Goal: Task Accomplishment & Management: Use online tool/utility

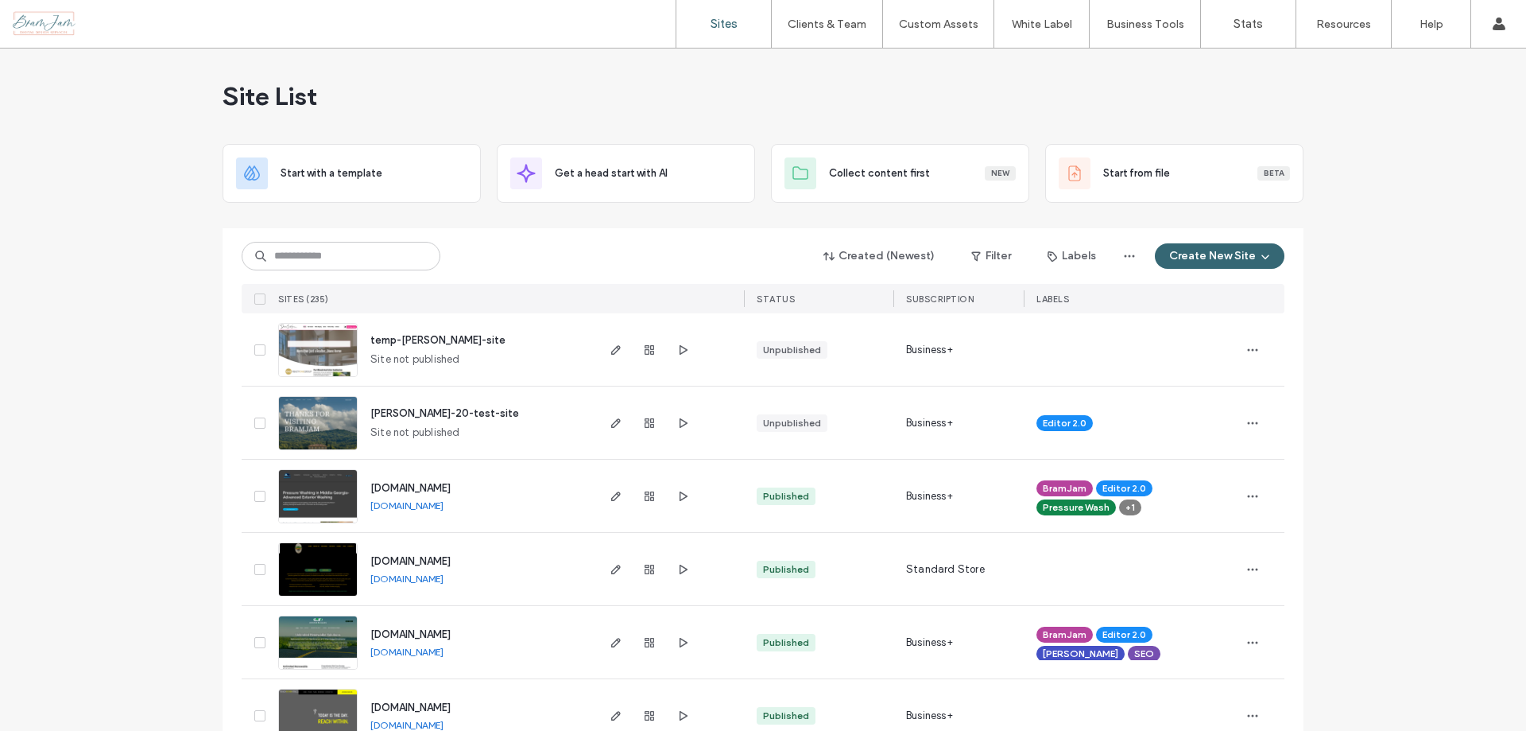
drag, startPoint x: 1303, startPoint y: 102, endPoint x: 1290, endPoint y: 94, distance: 15.0
click at [357, 258] on input at bounding box center [341, 256] width 199 height 29
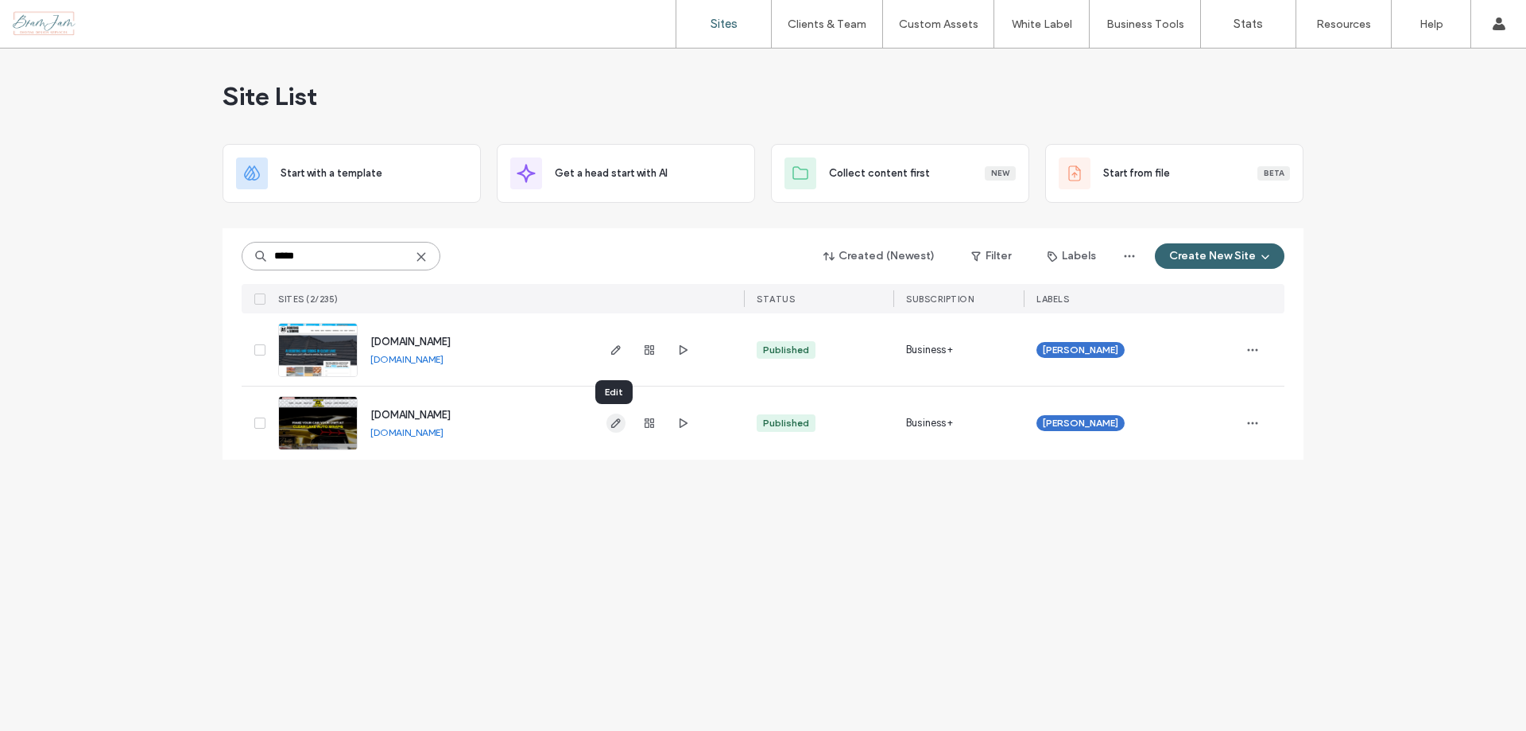
type input "*****"
click at [619, 425] on icon "button" at bounding box center [616, 423] width 13 height 13
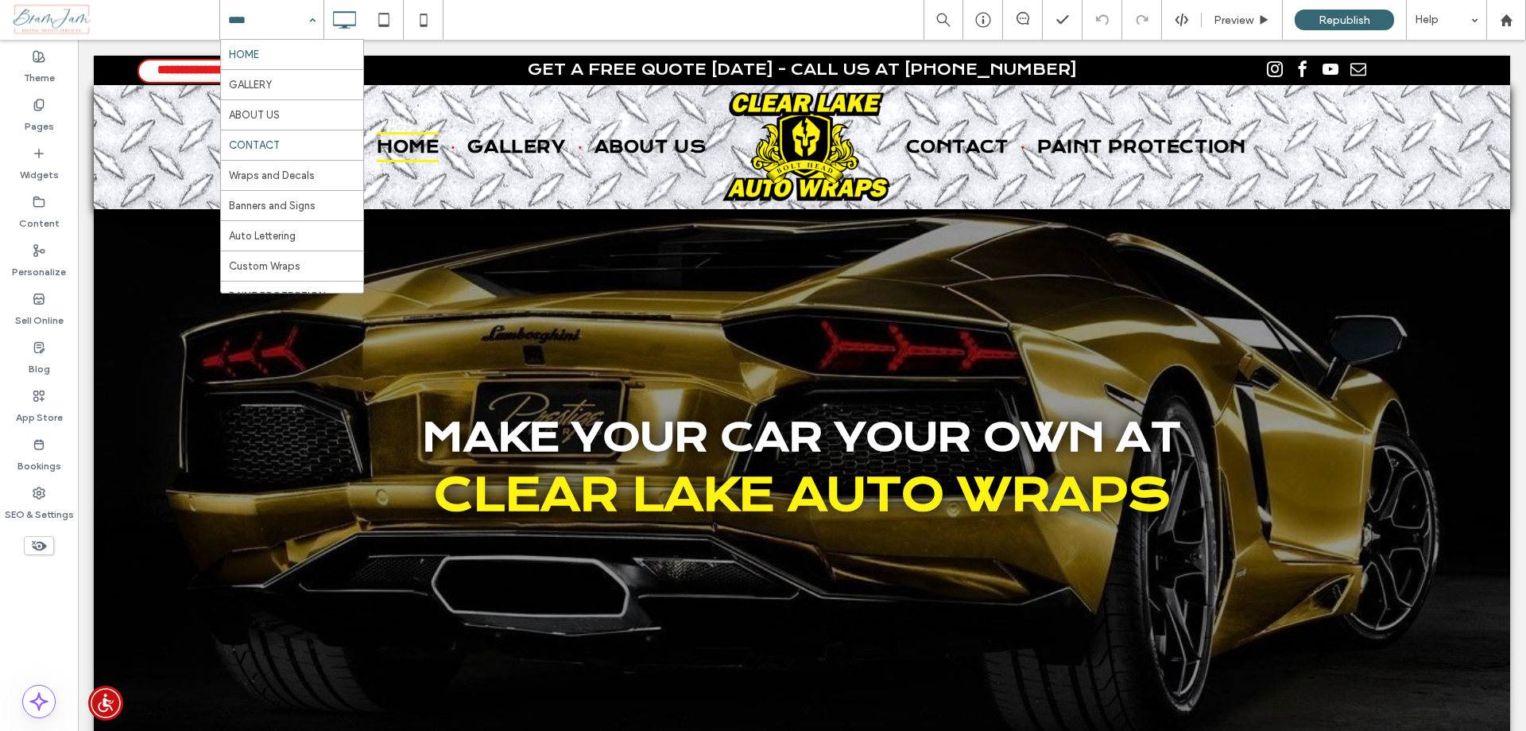
scroll to position [38, 0]
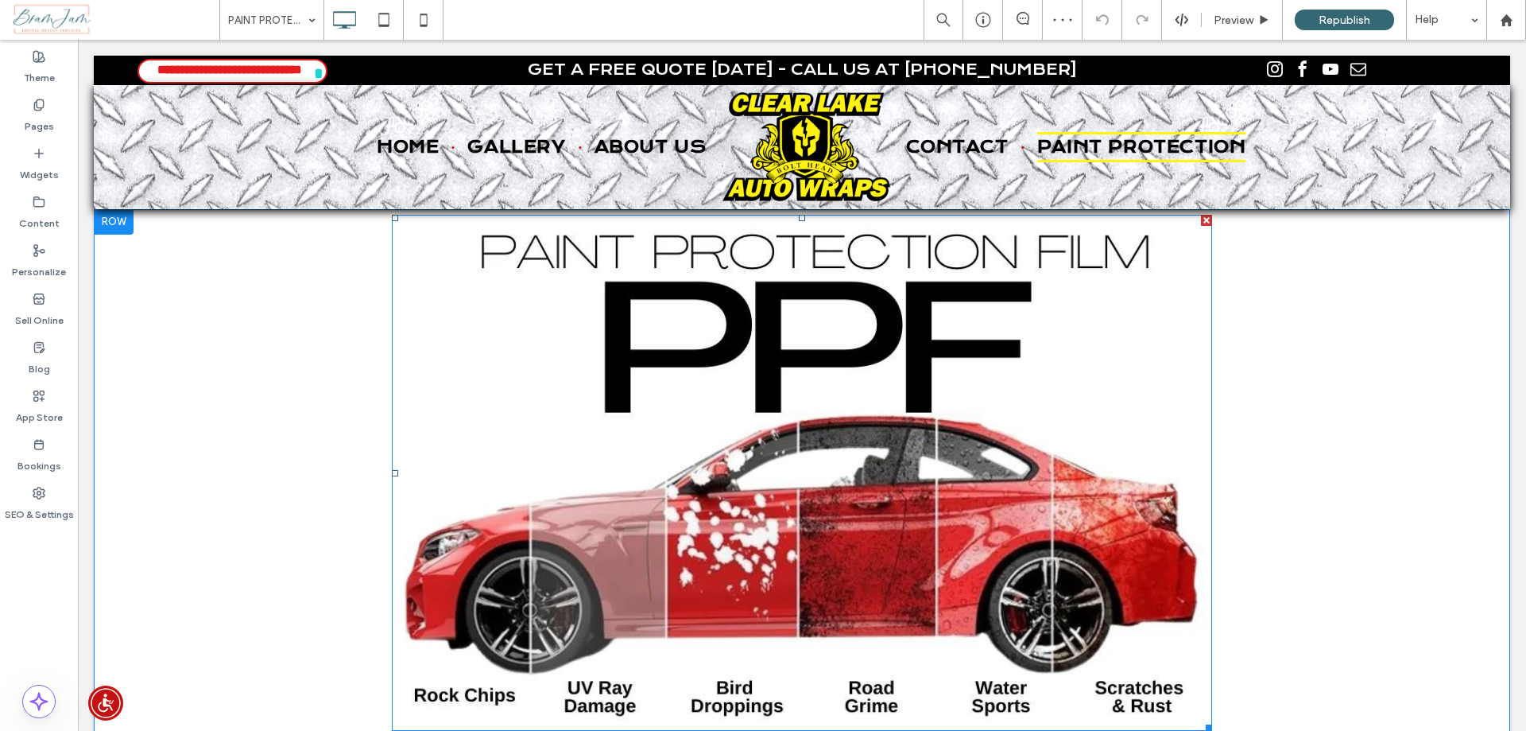
click at [817, 422] on img at bounding box center [802, 473] width 820 height 516
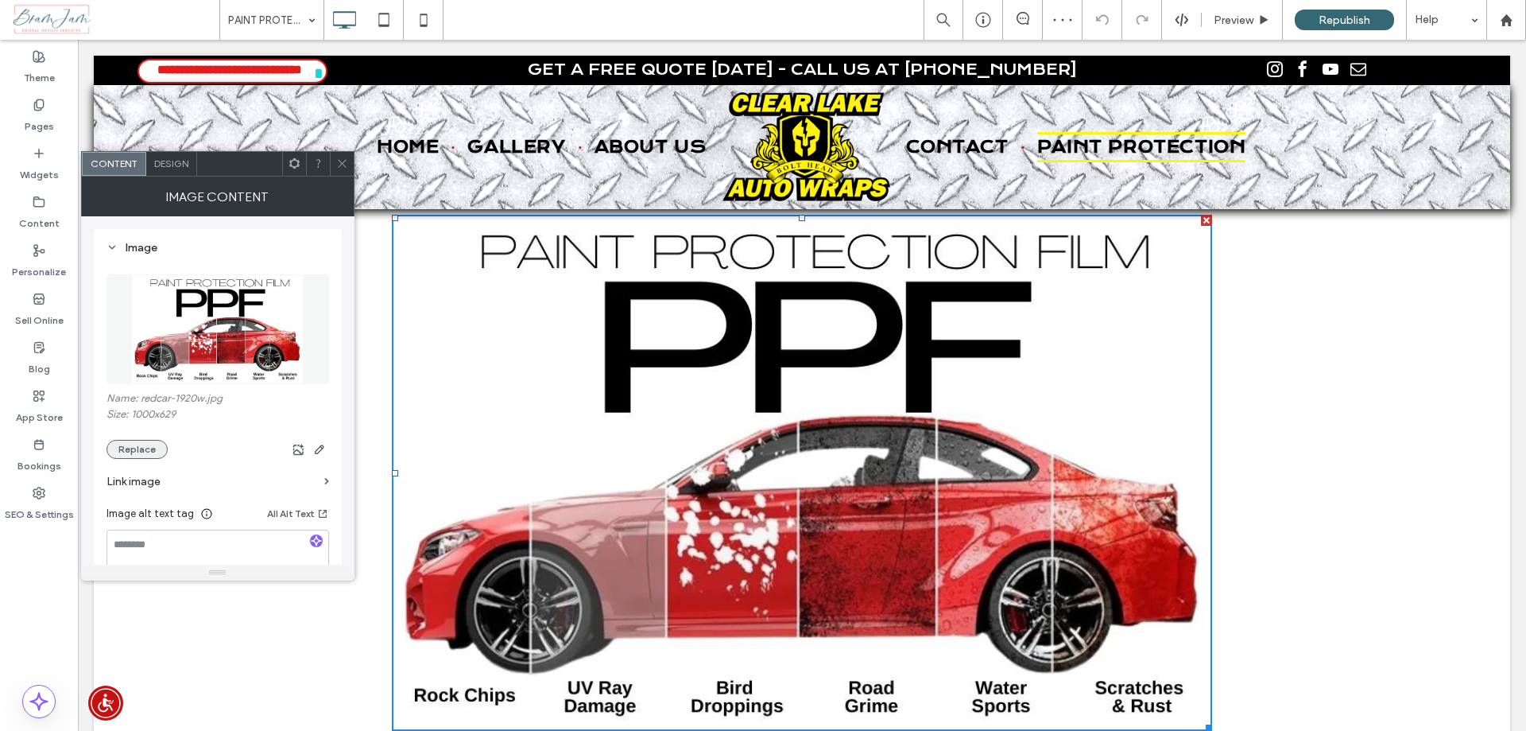
click at [126, 455] on button "Replace" at bounding box center [137, 449] width 61 height 19
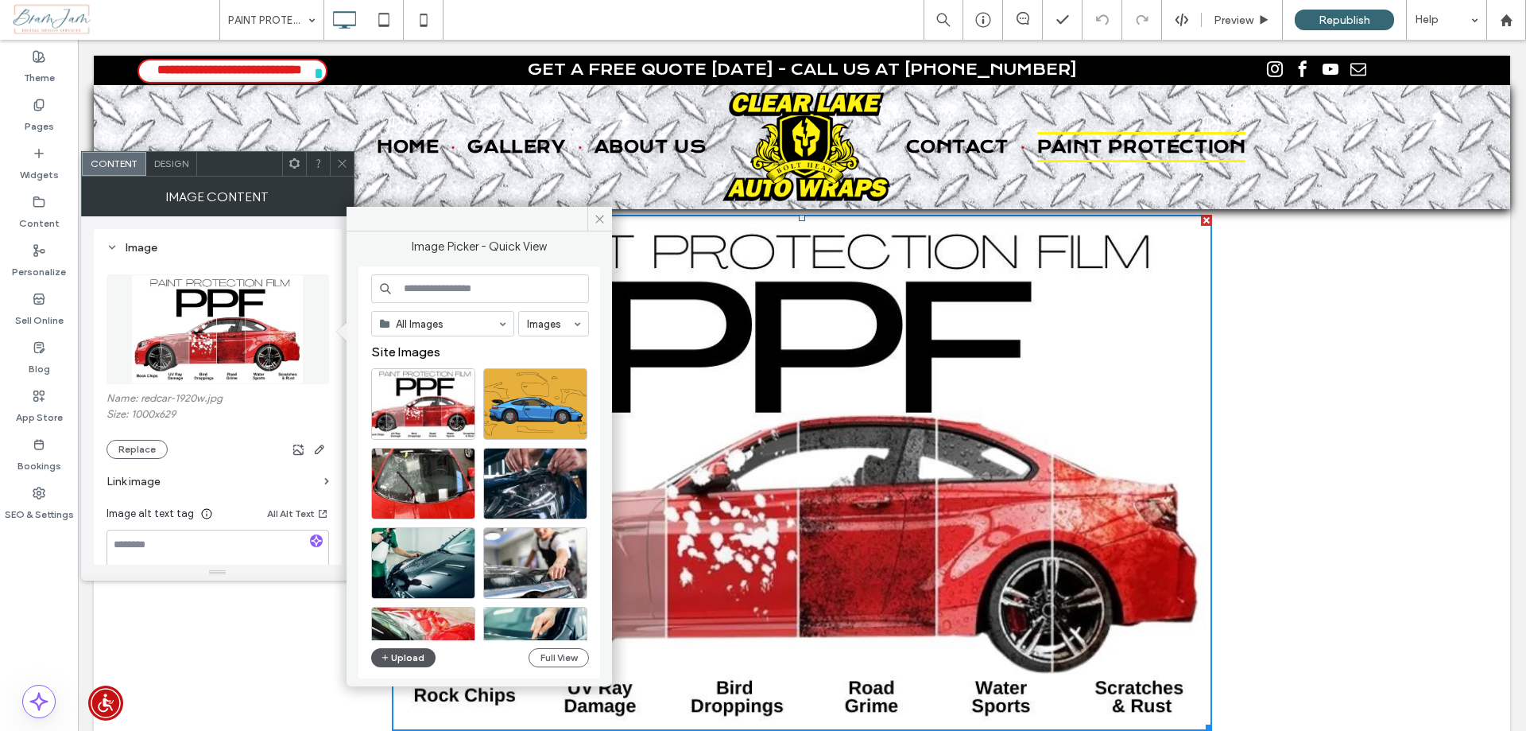
click at [420, 659] on button "Upload" at bounding box center [403, 657] width 65 height 19
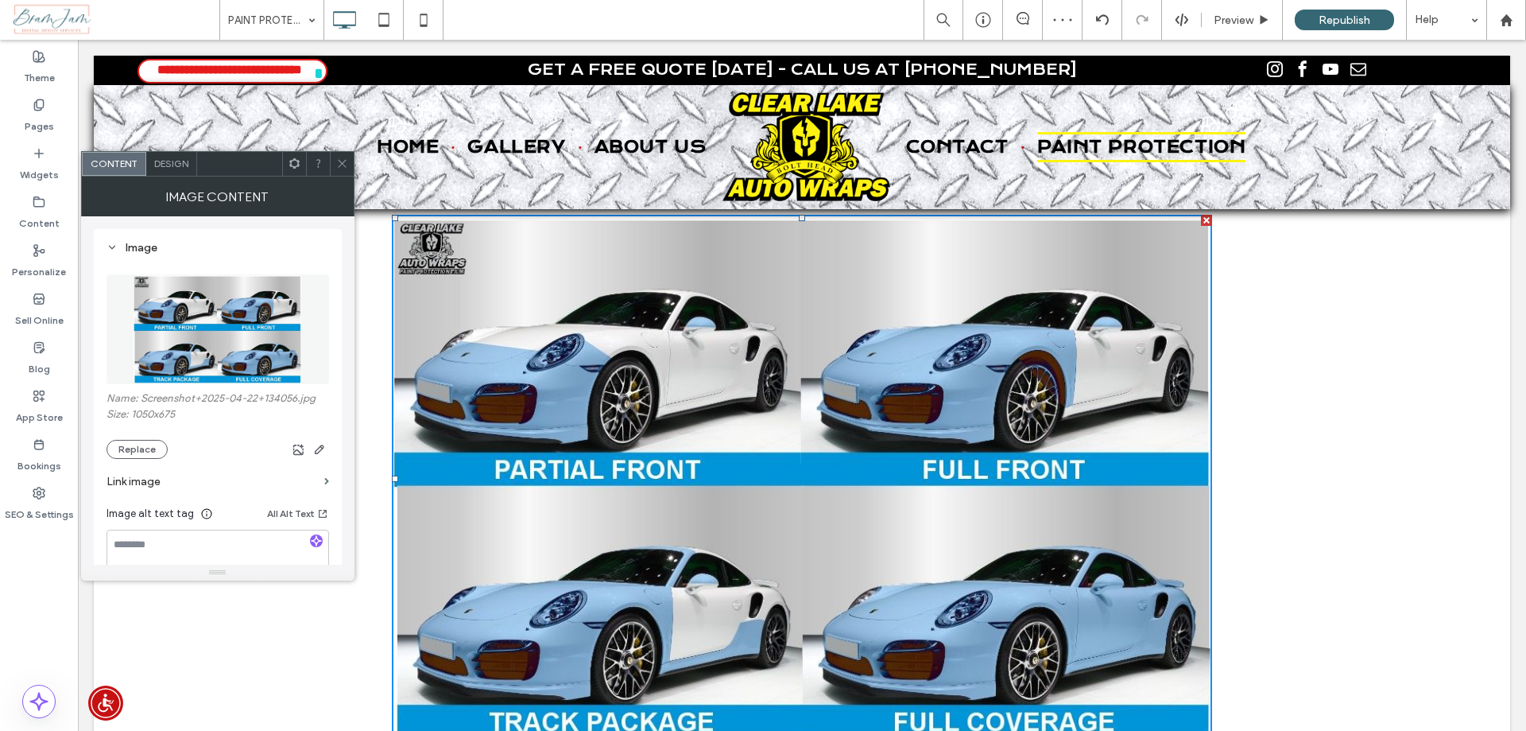
click at [336, 169] on icon at bounding box center [342, 163] width 12 height 12
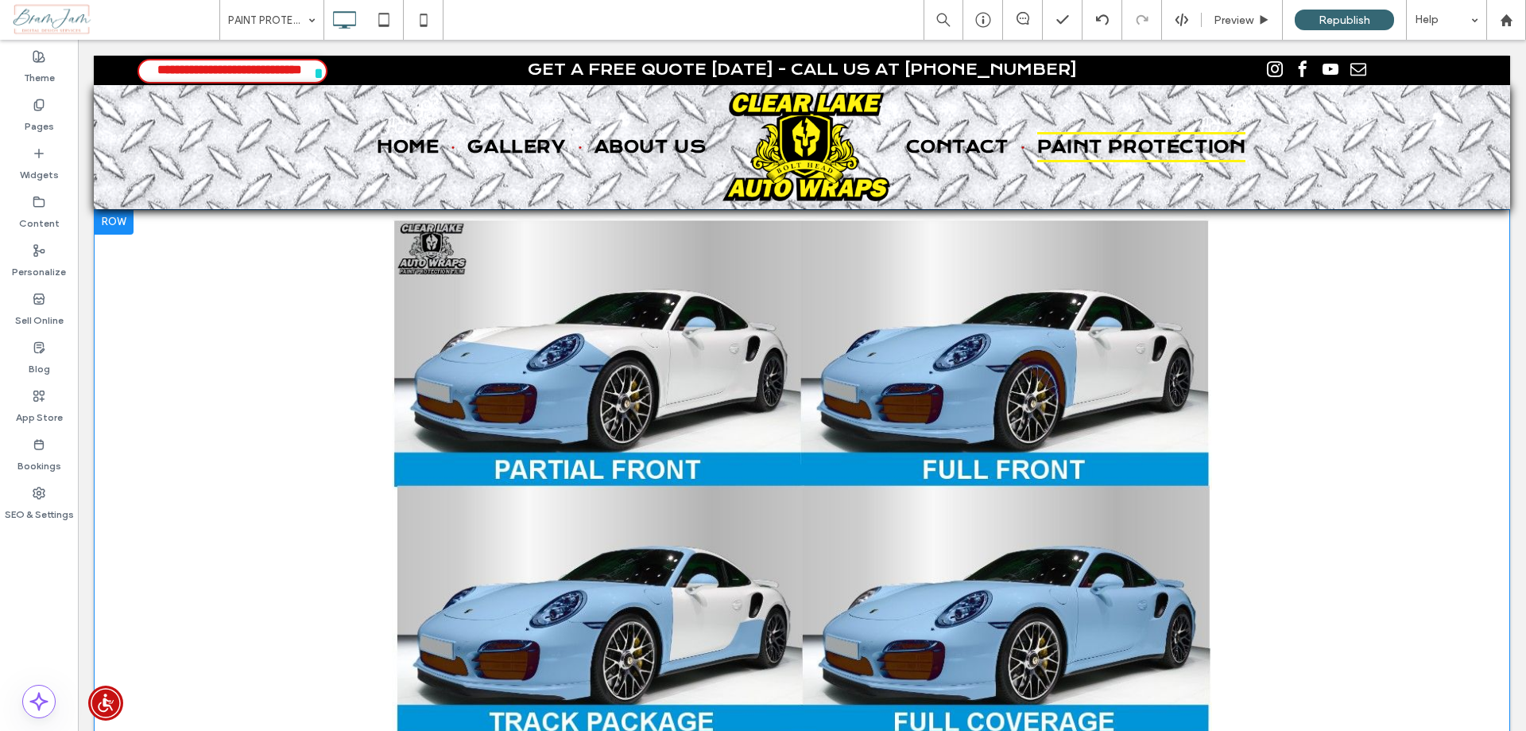
click at [110, 226] on div at bounding box center [114, 221] width 40 height 25
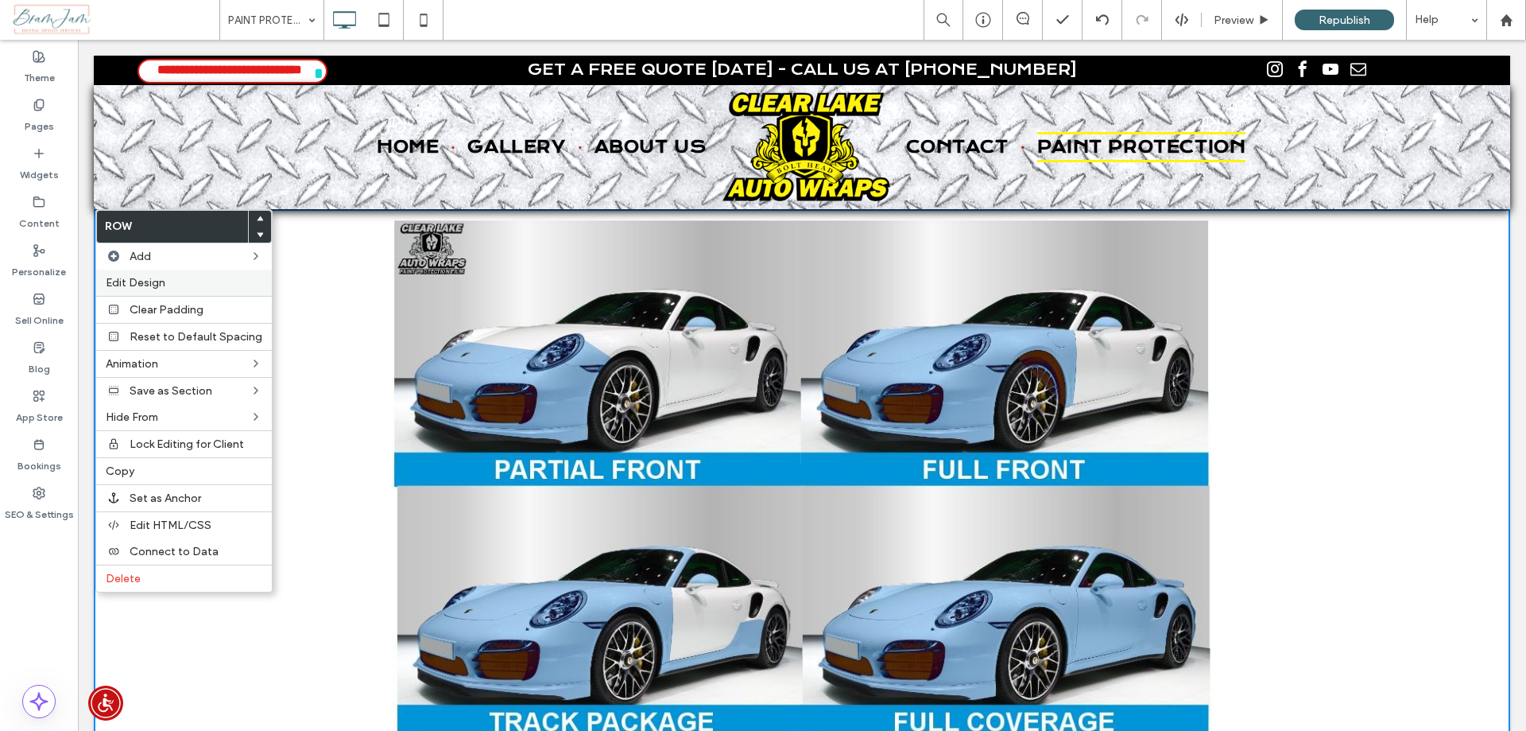
click at [137, 277] on span "Edit Design" at bounding box center [136, 283] width 60 height 14
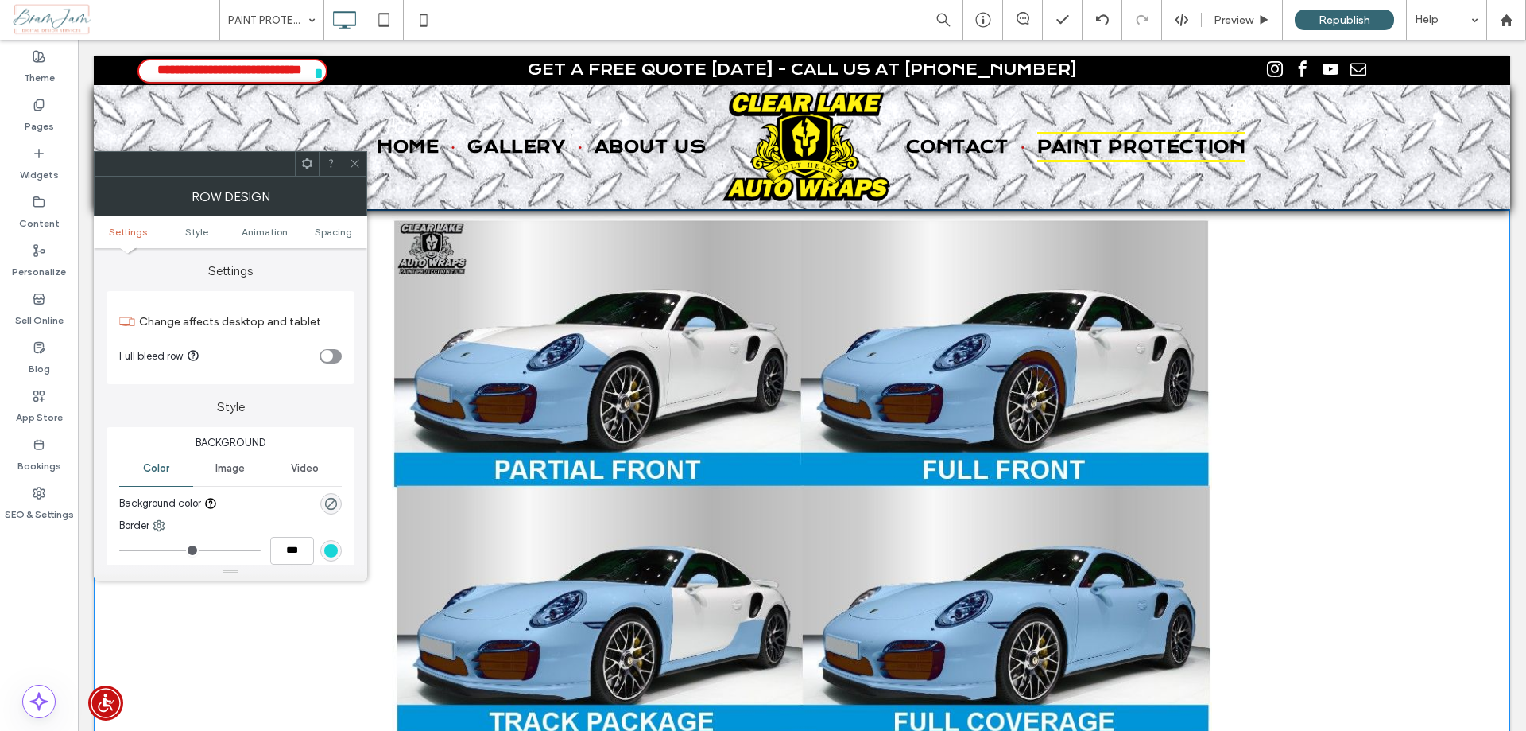
click at [332, 355] on div "toggle" at bounding box center [327, 356] width 12 height 12
drag, startPoint x: 352, startPoint y: 161, endPoint x: 467, endPoint y: 249, distance: 144.1
click at [352, 161] on icon at bounding box center [355, 163] width 12 height 12
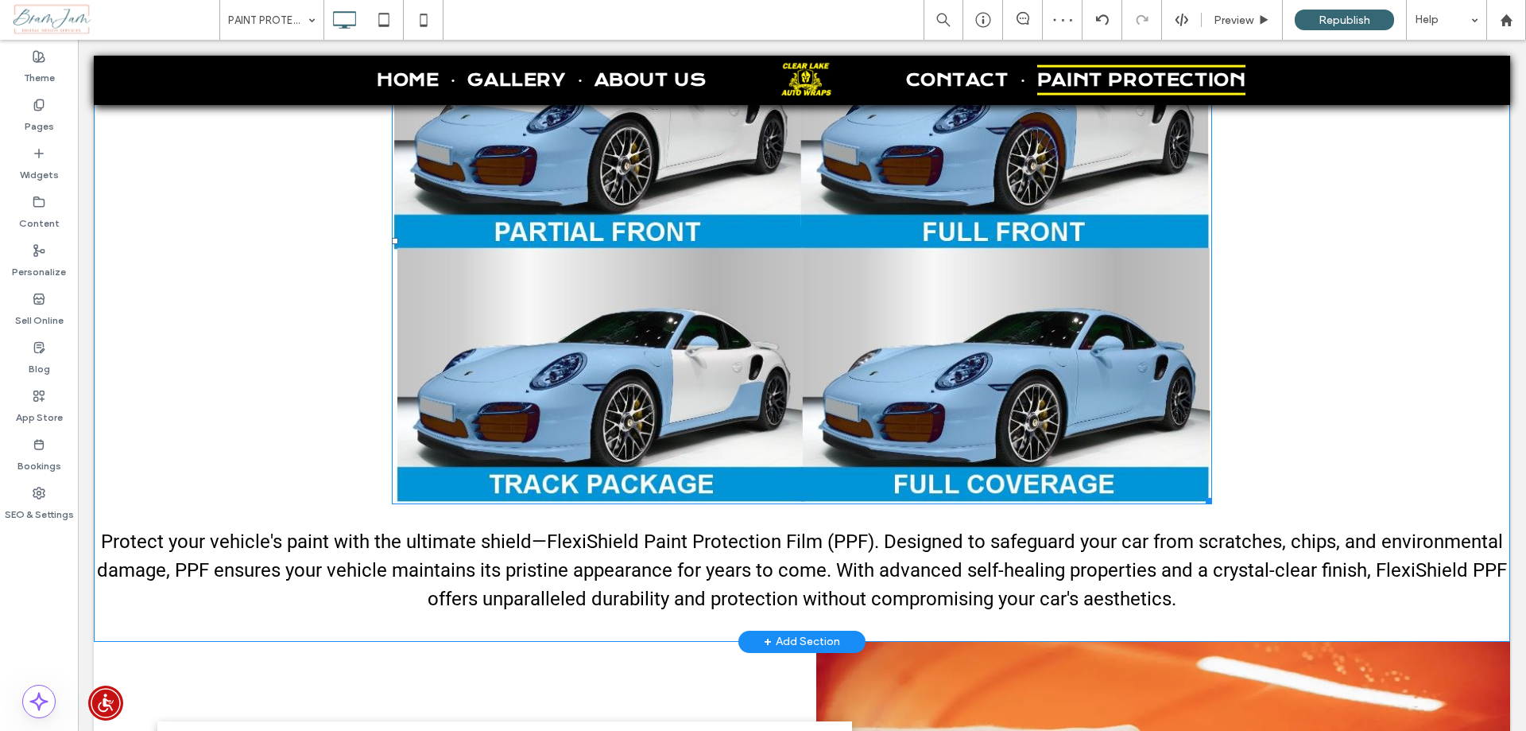
scroll to position [238, 0]
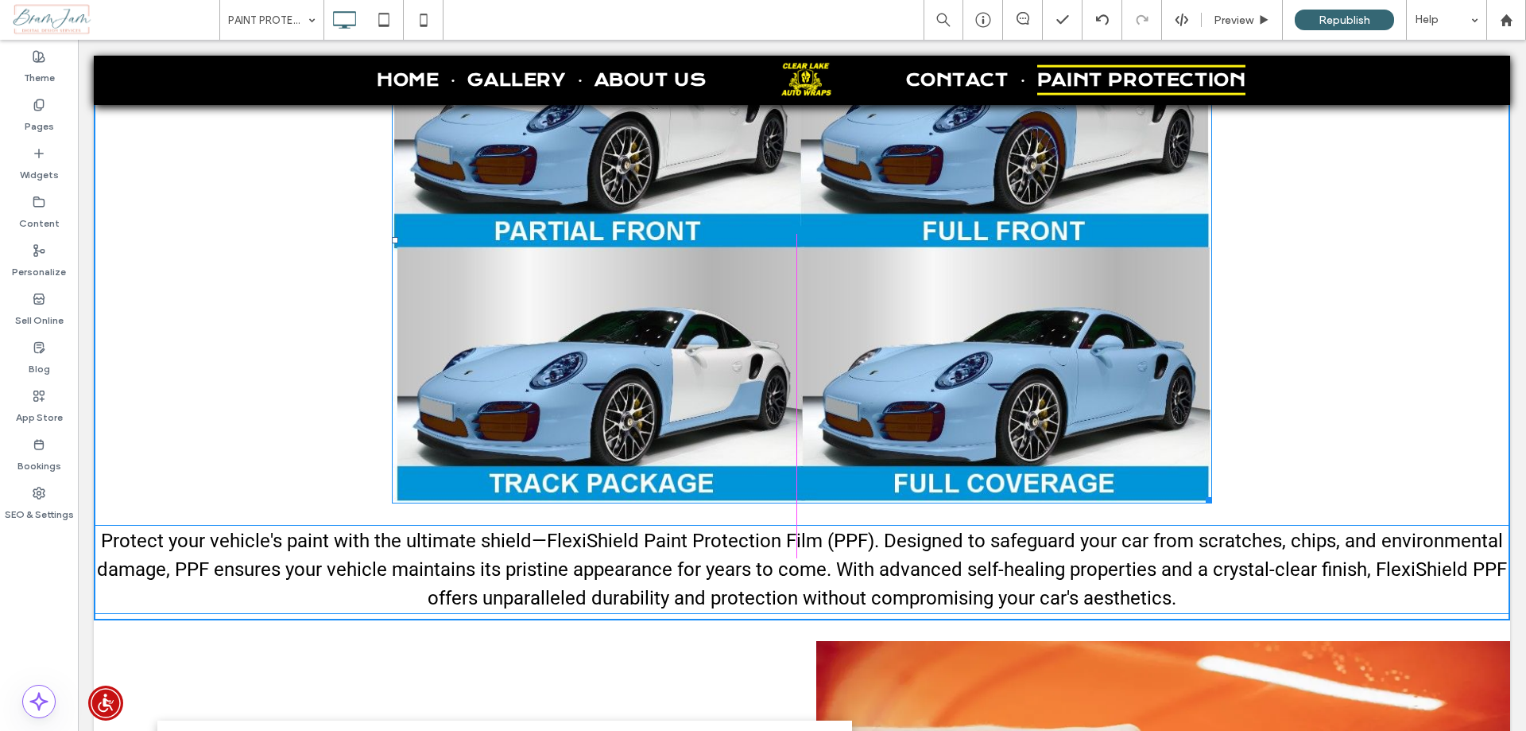
drag, startPoint x: 1196, startPoint y: 496, endPoint x: 1275, endPoint y: 522, distance: 83.0
click at [1199, 484] on div "W:1041 H:669" at bounding box center [802, 239] width 820 height 527
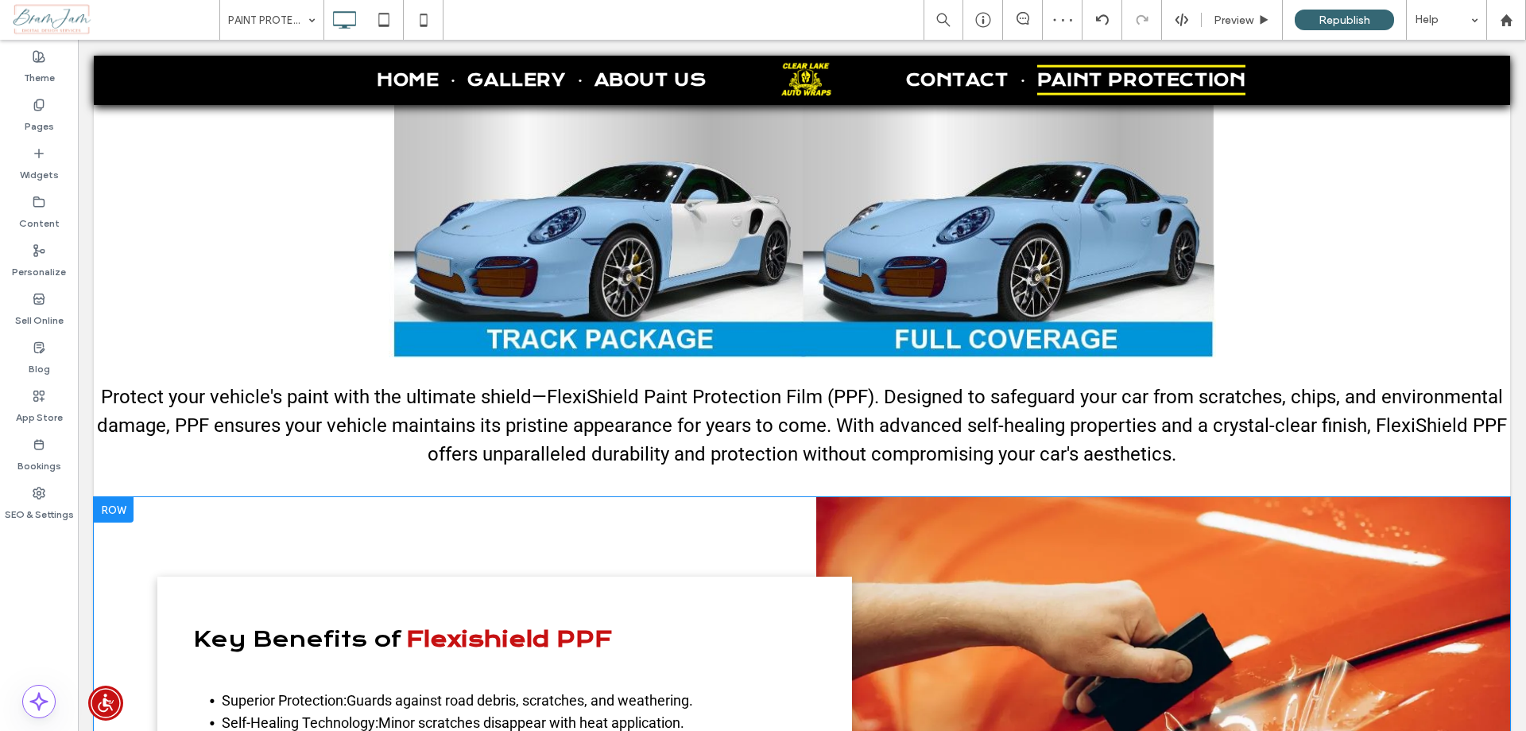
scroll to position [397, 0]
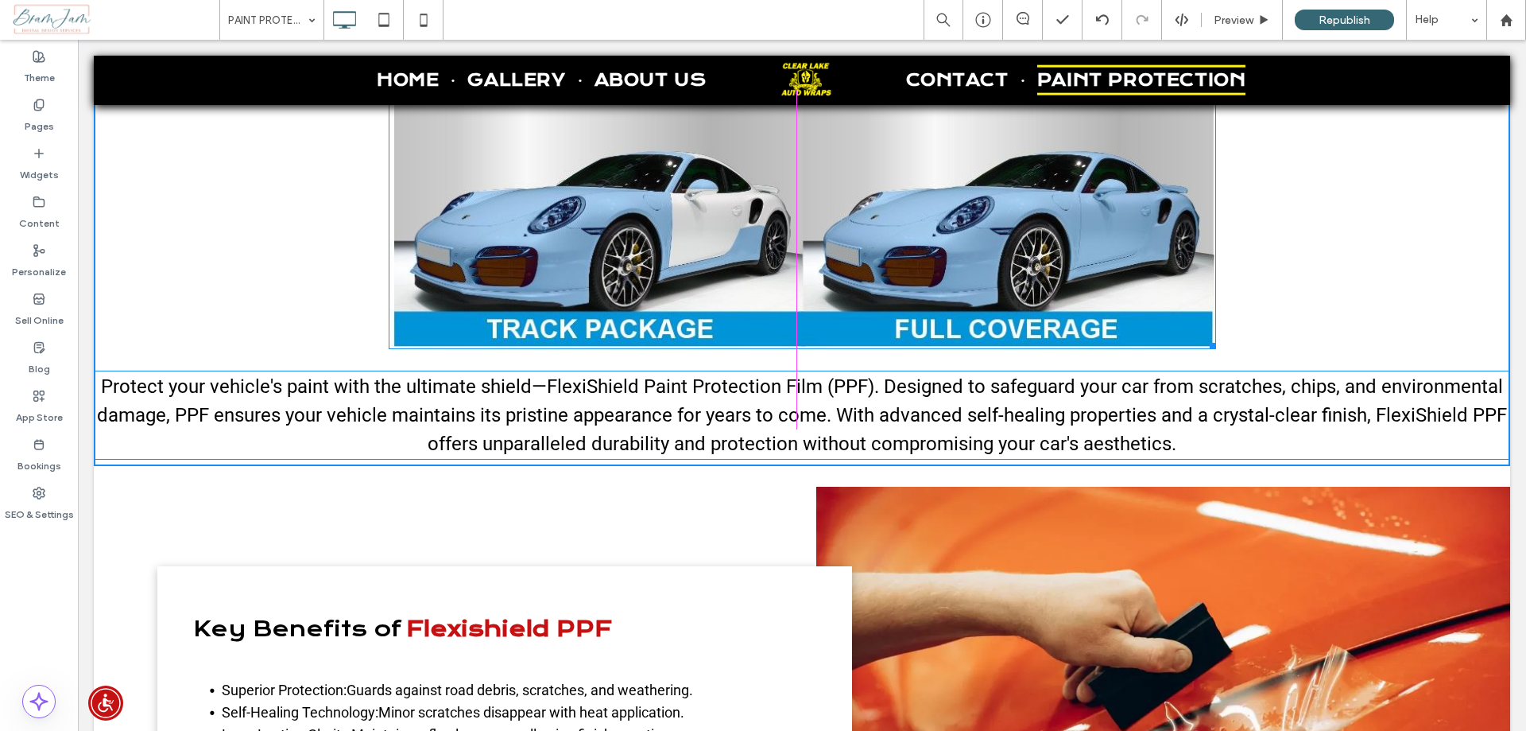
drag, startPoint x: 1205, startPoint y: 344, endPoint x: 1224, endPoint y: 358, distance: 23.4
click at [1216, 349] on div "W:1090 H:700" at bounding box center [803, 83] width 828 height 532
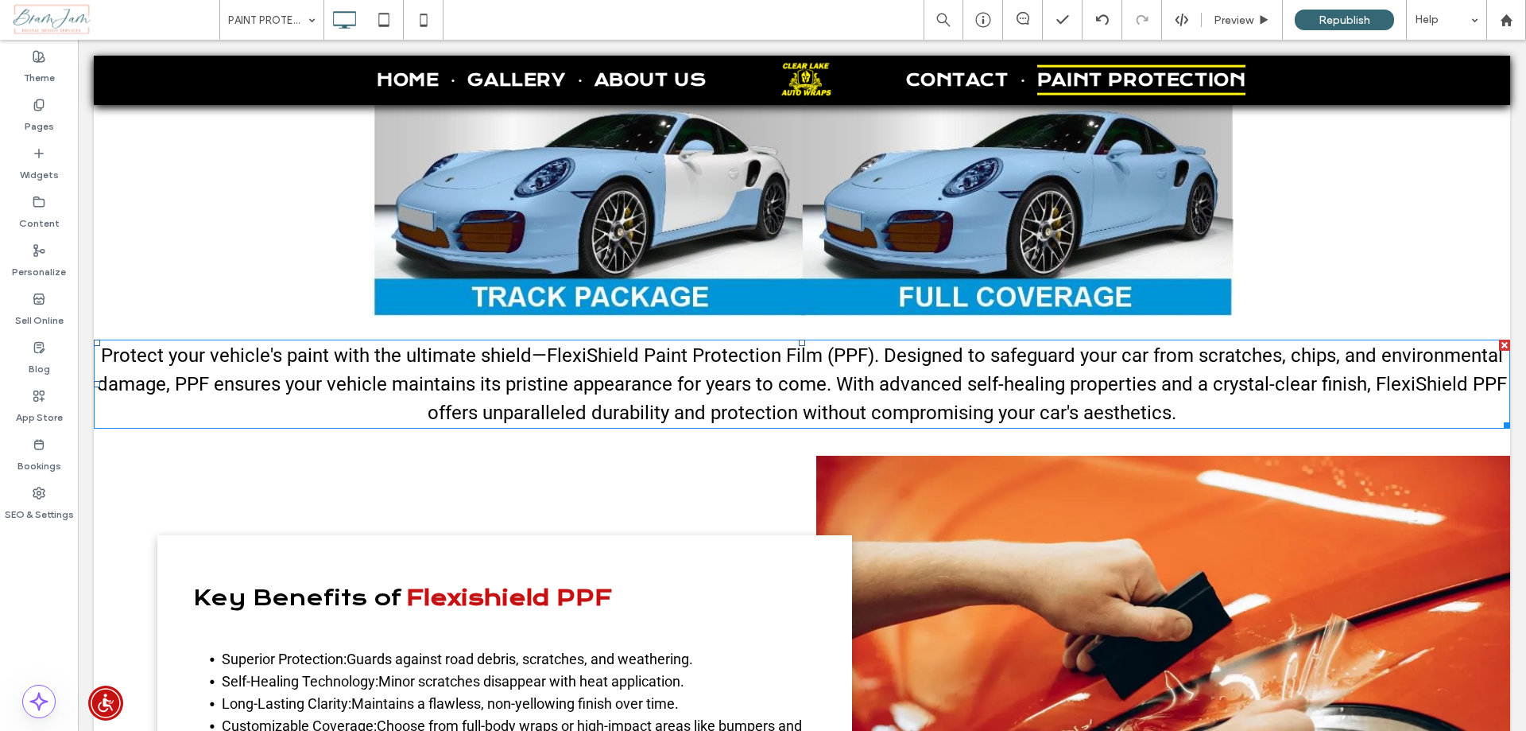
scroll to position [477, 0]
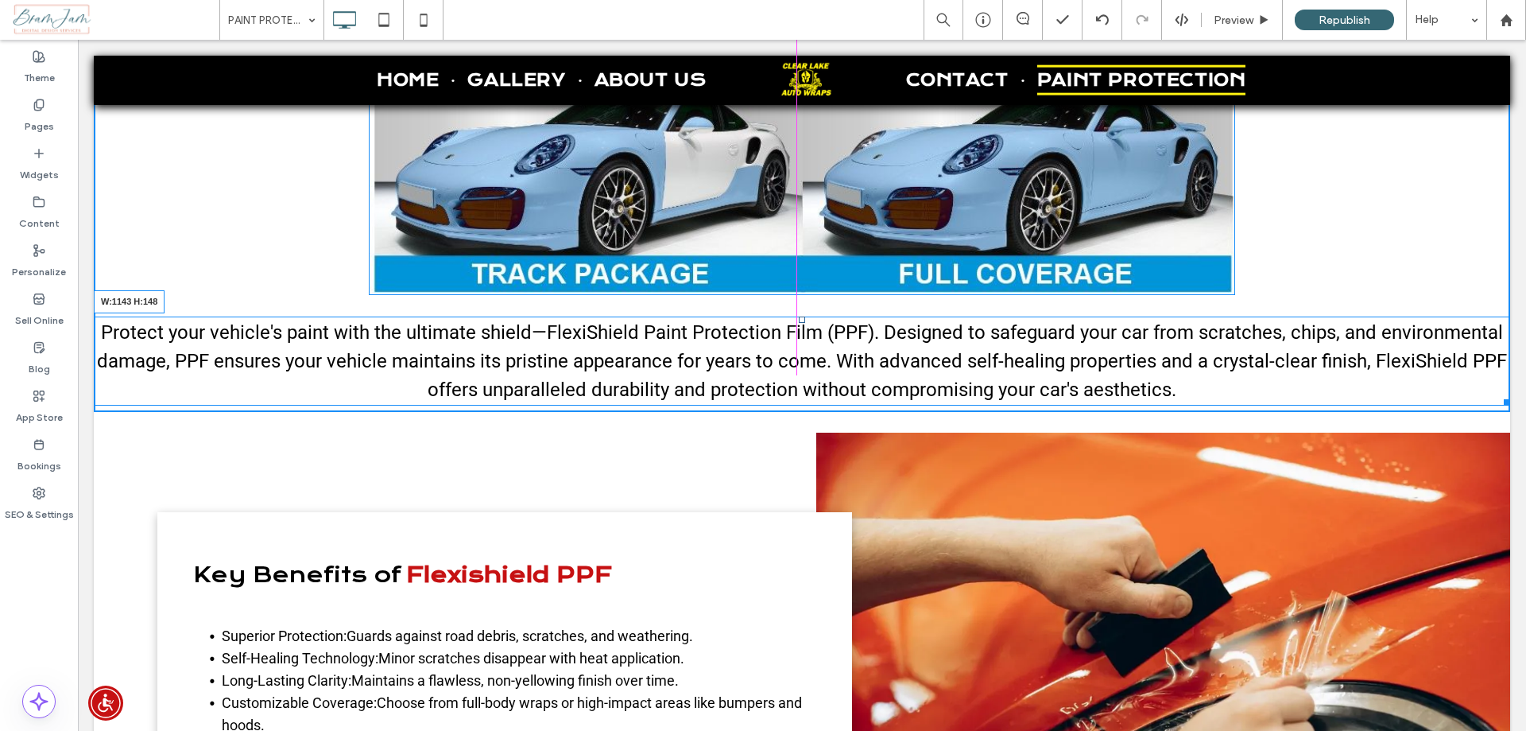
drag, startPoint x: 1494, startPoint y: 401, endPoint x: 1246, endPoint y: 390, distance: 248.2
click at [1246, 390] on div "Protect your vehicle's paint with the ultimate shield—FlexiShield Paint Protect…" at bounding box center [802, 360] width 1417 height 89
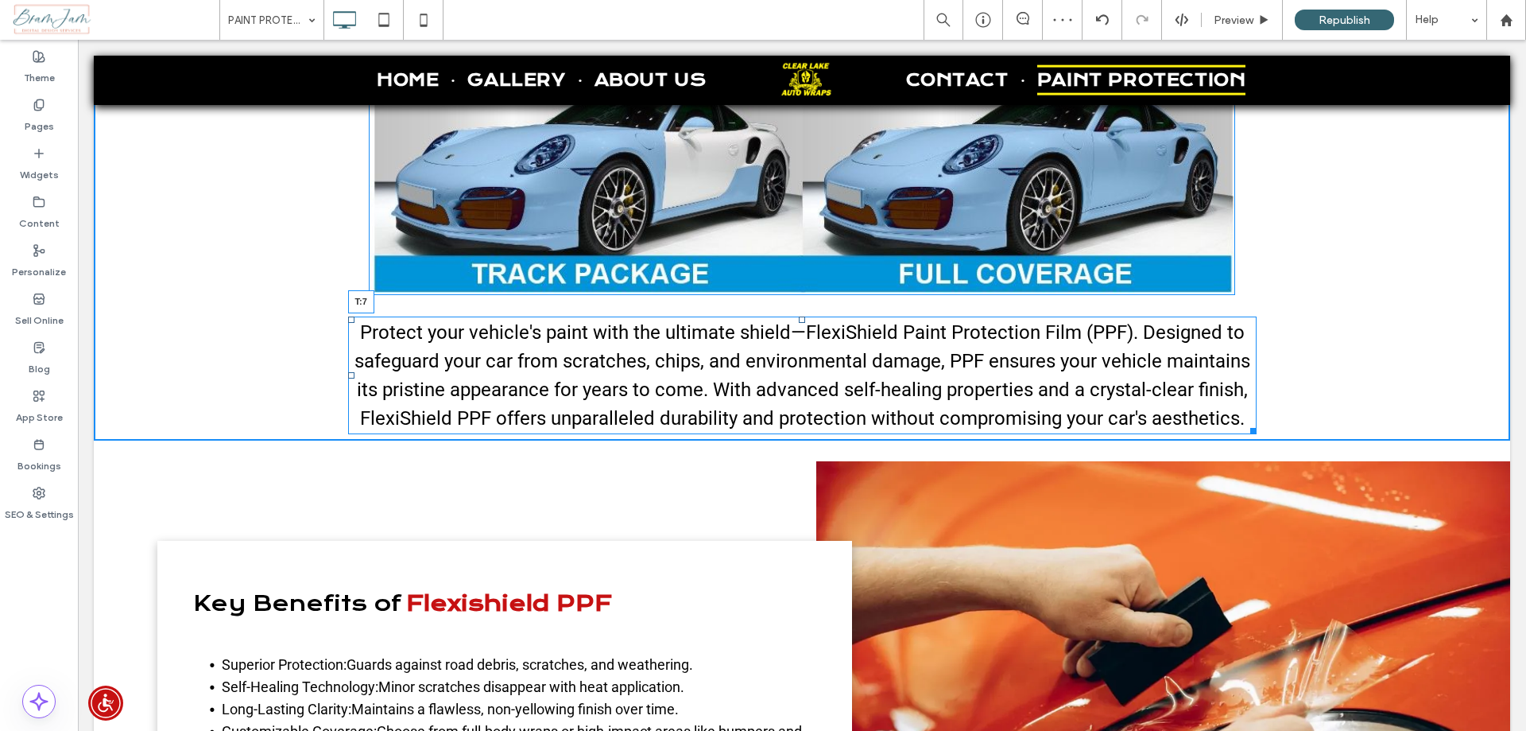
drag, startPoint x: 797, startPoint y: 319, endPoint x: 796, endPoint y: 303, distance: 16.0
click at [799, 316] on div at bounding box center [802, 319] width 6 height 6
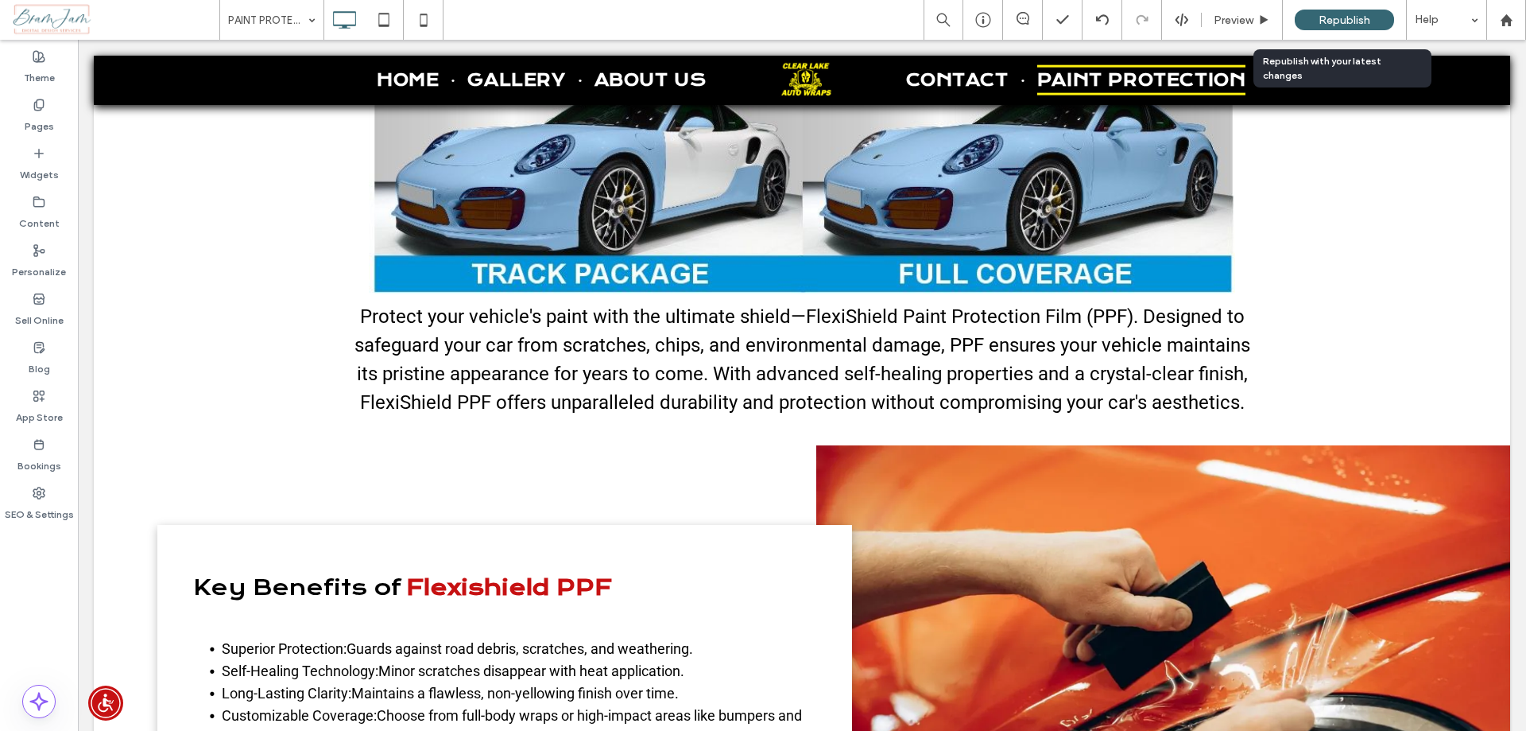
click at [1359, 19] on span "Republish" at bounding box center [1345, 21] width 52 height 14
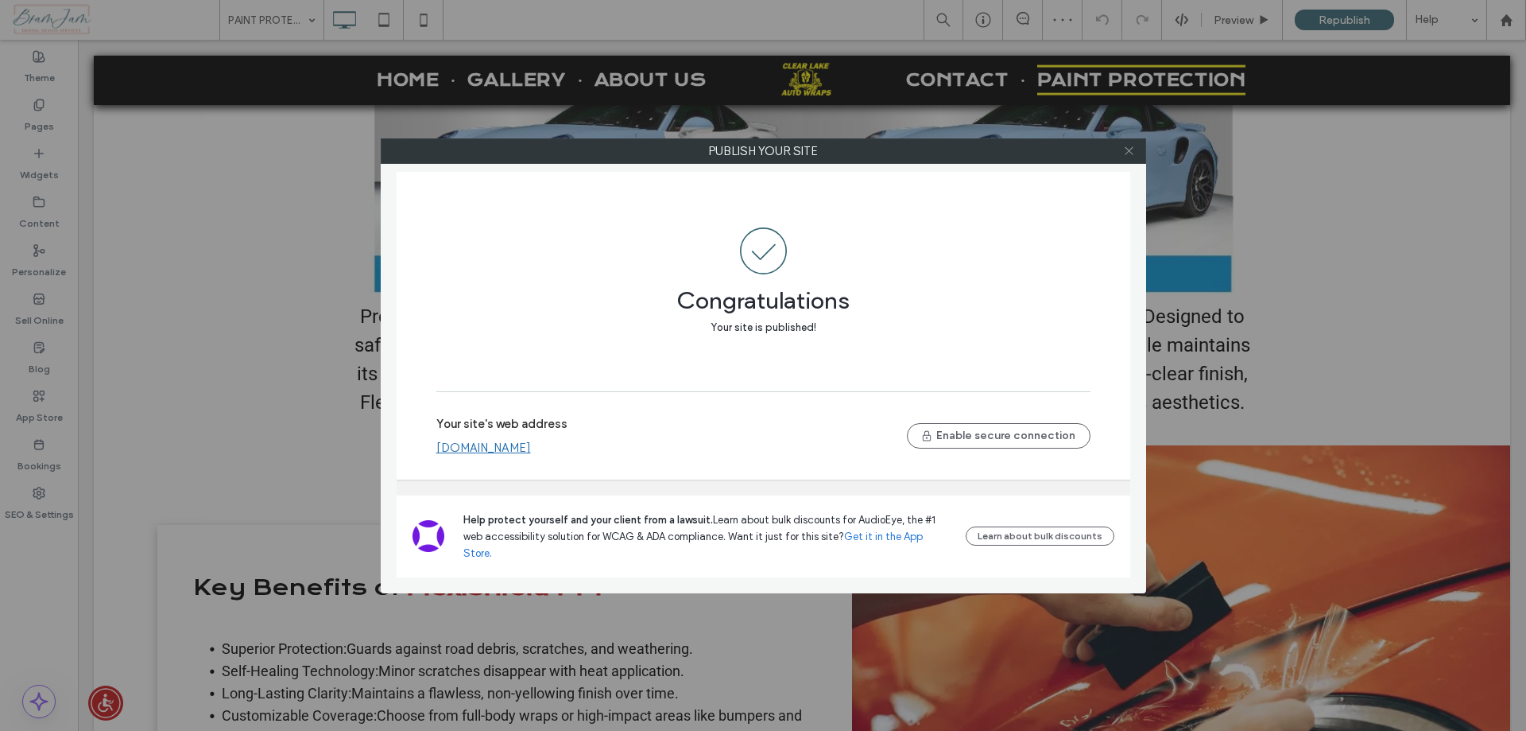
click at [1127, 157] on span at bounding box center [1129, 151] width 12 height 24
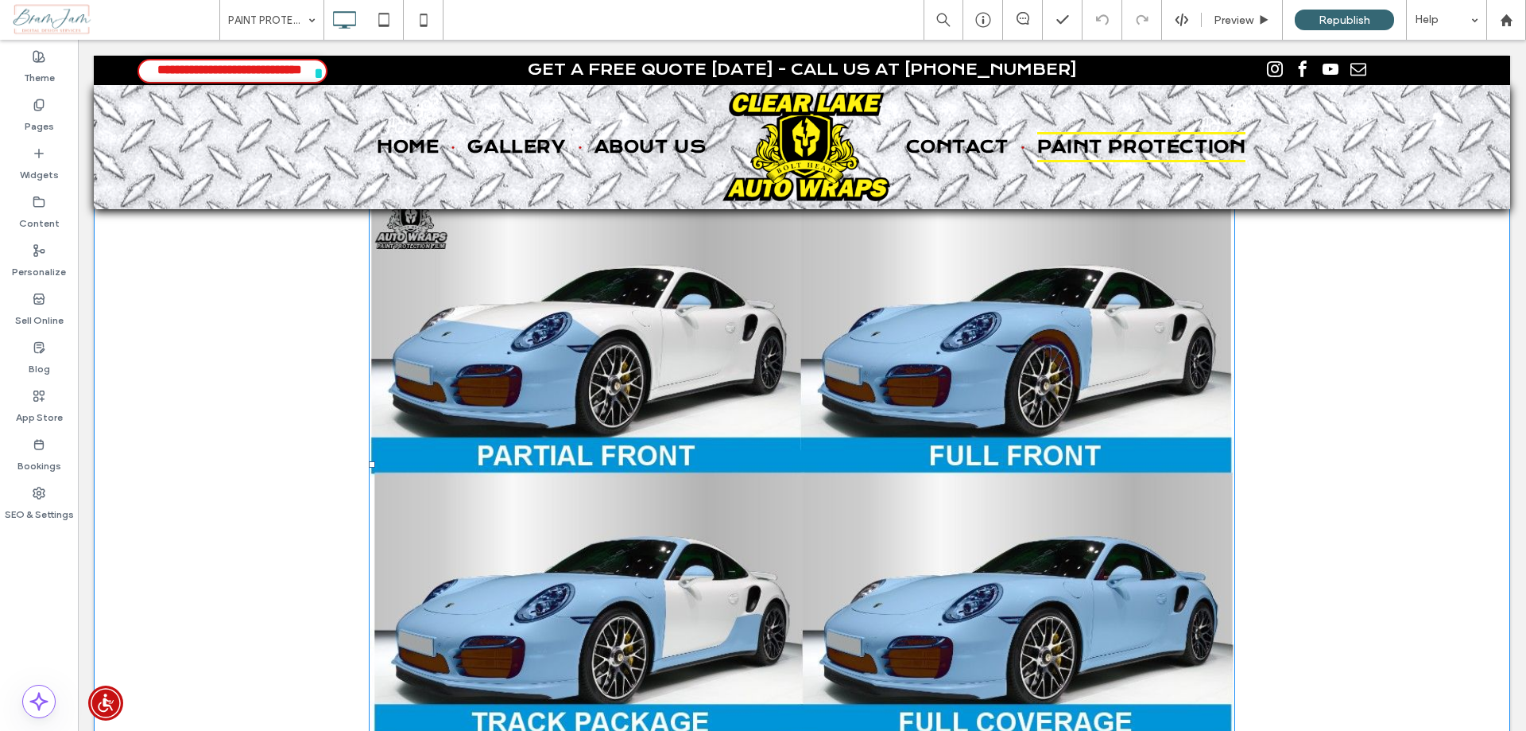
scroll to position [0, 0]
